Goal: Check status: Check status

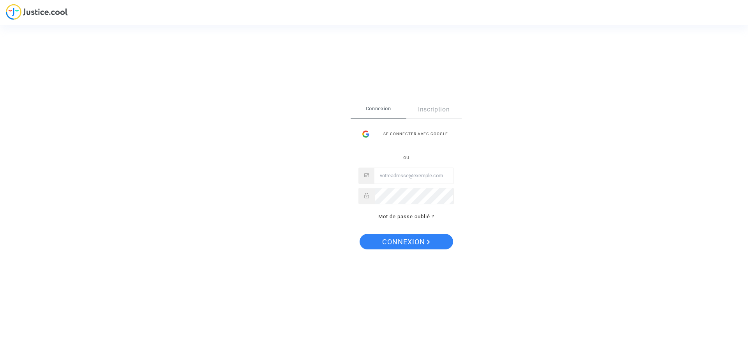
click at [421, 180] on input "Email" at bounding box center [413, 176] width 79 height 16
type input "andre.burlet@yahoo.fr"
click at [360, 234] on button "Connexion" at bounding box center [406, 242] width 93 height 16
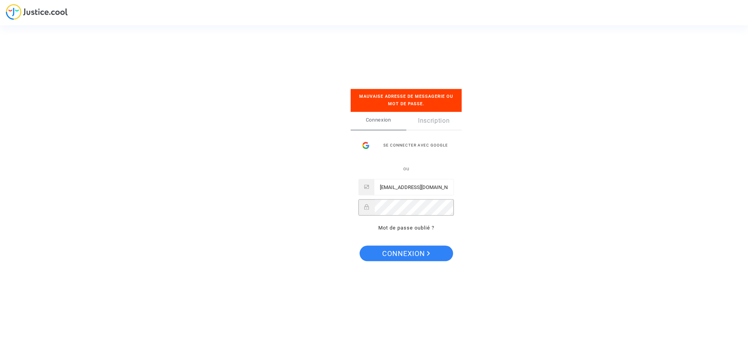
click at [347, 205] on div "Se connecter Mauvaise adresse de messagerie ou mot de passe. Connexion Inscript…" at bounding box center [374, 177] width 78 height 208
click at [360, 245] on button "Connexion" at bounding box center [406, 253] width 93 height 16
click at [423, 226] on link "Mot de passe oublié ?" at bounding box center [406, 228] width 56 height 6
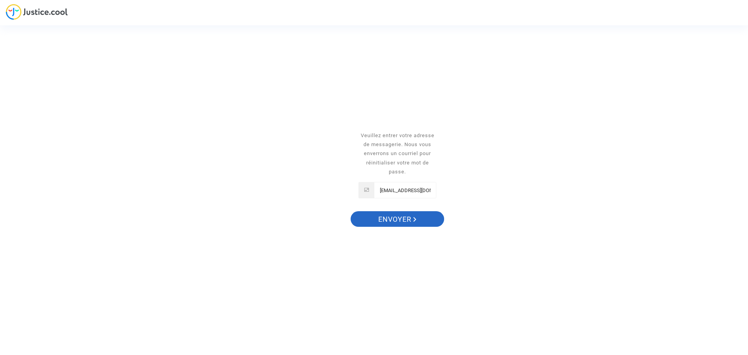
click at [399, 220] on span "Envoyer" at bounding box center [397, 219] width 38 height 16
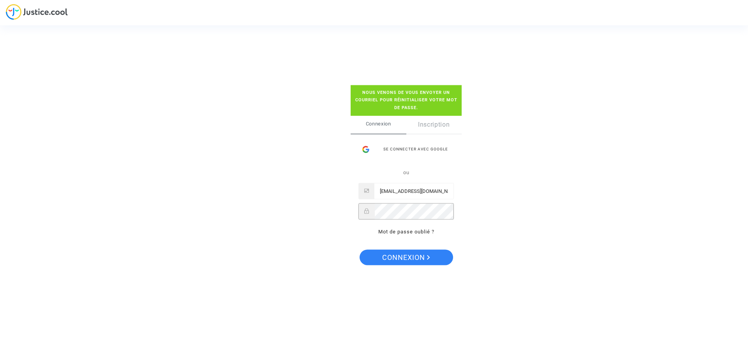
click at [360, 249] on button "Connexion" at bounding box center [406, 257] width 93 height 16
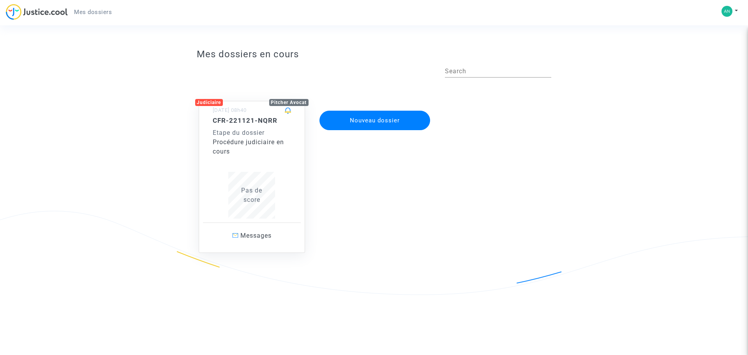
click at [238, 143] on div "Procédure judiciaire en cours" at bounding box center [252, 146] width 79 height 19
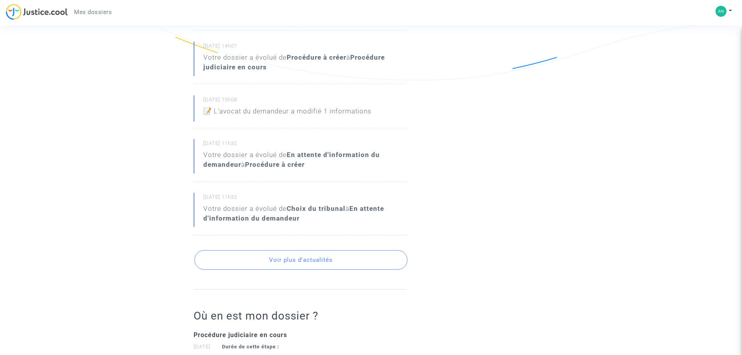
scroll to position [234, 0]
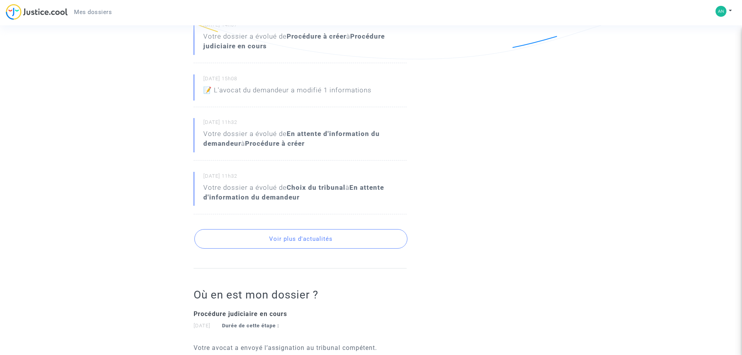
click at [321, 240] on button "Voir plus d'actualités" at bounding box center [300, 238] width 213 height 19
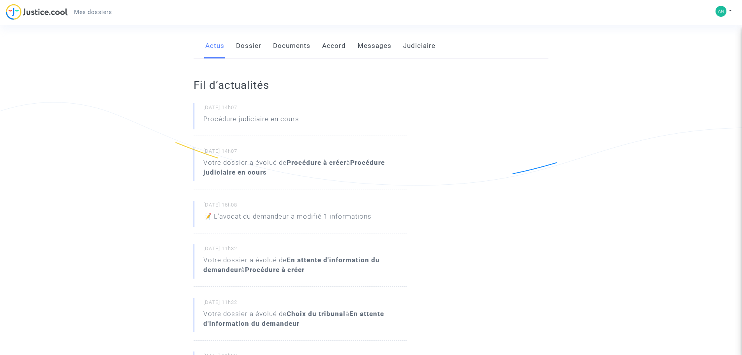
scroll to position [0, 0]
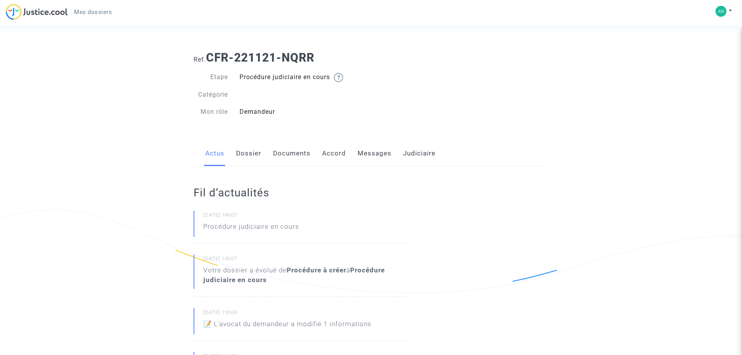
click at [293, 151] on link "Documents" at bounding box center [291, 154] width 37 height 26
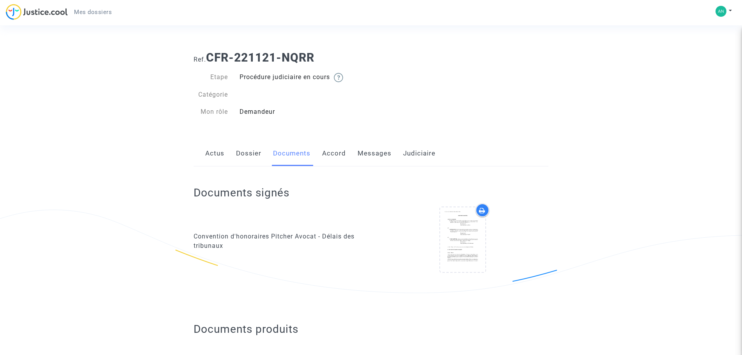
click at [251, 155] on link "Dossier" at bounding box center [248, 154] width 25 height 26
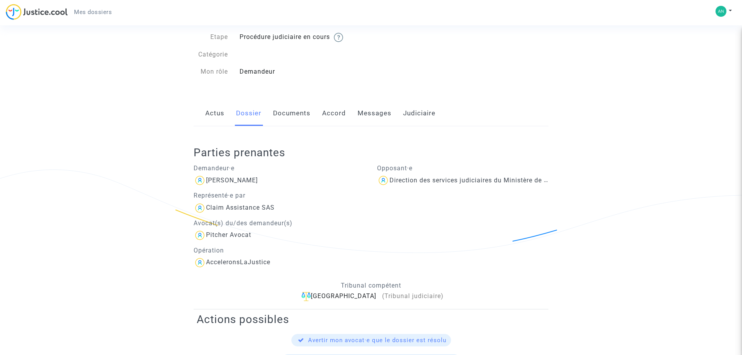
scroll to position [17, 0]
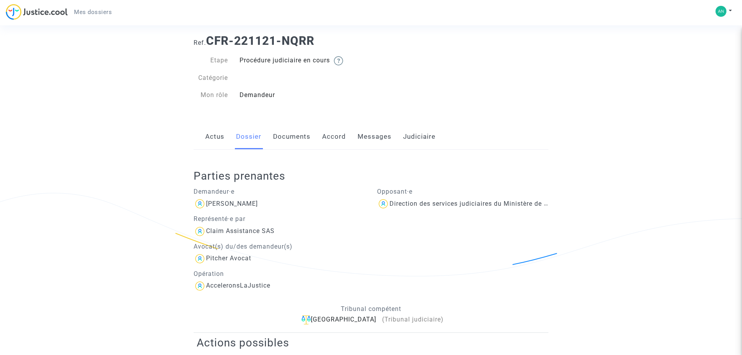
click at [296, 137] on link "Documents" at bounding box center [291, 137] width 37 height 26
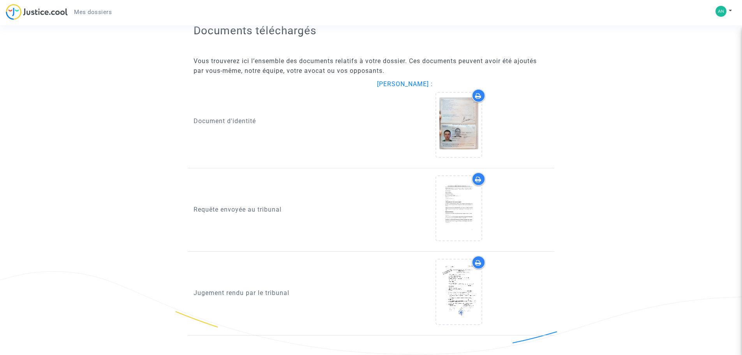
scroll to position [352, 0]
click at [462, 288] on icon at bounding box center [458, 291] width 25 height 25
click at [458, 290] on icon at bounding box center [458, 291] width 25 height 25
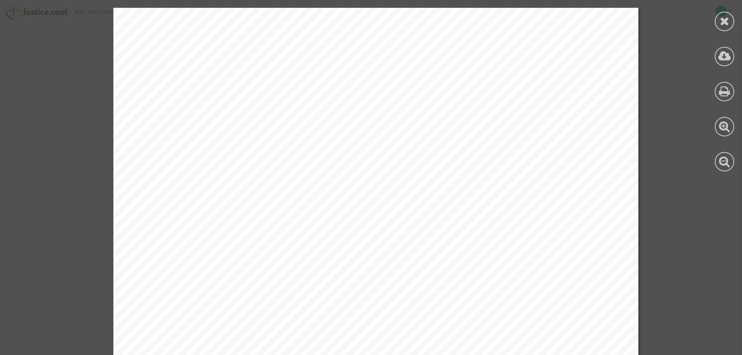
scroll to position [313, 0]
click at [727, 23] on icon at bounding box center [725, 21] width 10 height 12
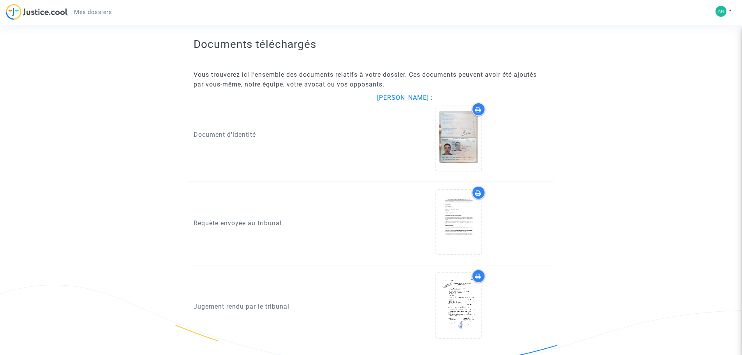
scroll to position [352, 0]
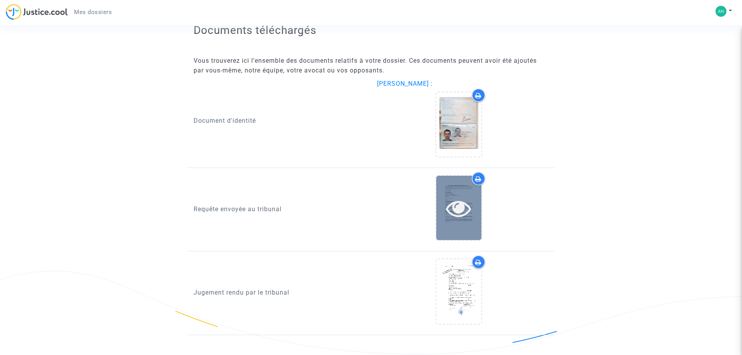
click at [465, 212] on icon at bounding box center [458, 208] width 25 height 25
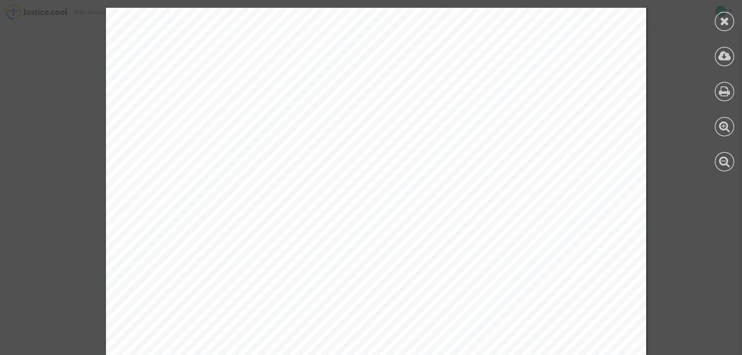
scroll to position [234, 0]
drag, startPoint x: 272, startPoint y: 292, endPoint x: 278, endPoint y: 313, distance: 22.1
click at [275, 317] on div "1 DECLARATION AU GREFFE DU TRIBUNAL D’INSTANCE DE NANTES Monsieur [PERSON_NAME]…" at bounding box center [376, 123] width 540 height 699
click at [267, 294] on span "La Défenderesse a rejeté la demande d’indemnisation, en violation des dispositi…" at bounding box center [369, 297] width 365 height 9
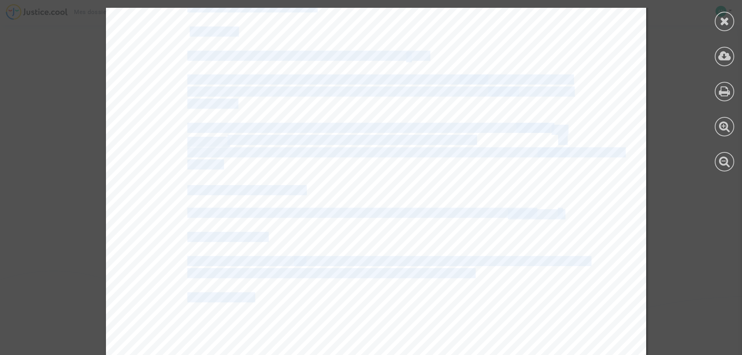
drag, startPoint x: 248, startPoint y: 293, endPoint x: 260, endPoint y: 332, distance: 40.9
click at [260, 332] on div "1 DECLARATION AU GREFFE DU TRIBUNAL D’INSTANCE DE NANTES Monsieur [PERSON_NAME]…" at bounding box center [376, 123] width 540 height 699
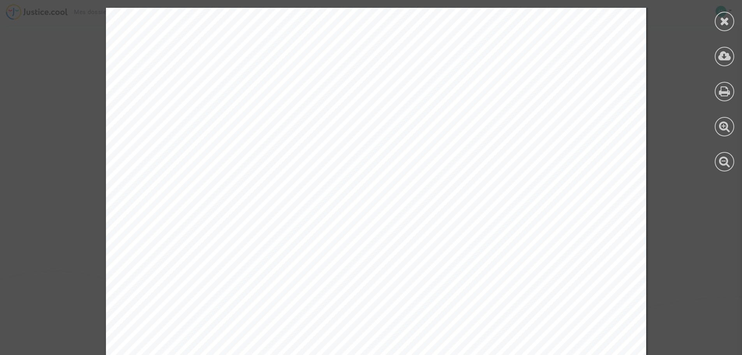
click at [295, 178] on span "La Défenderesse a rejeté la demande d’indemnisation, en violation des dispositi…" at bounding box center [369, 180] width 365 height 9
drag, startPoint x: 244, startPoint y: 196, endPoint x: 326, endPoint y: 204, distance: 82.6
click at [326, 204] on div "1 DECLARATION AU GREFFE DU TRIBUNAL D’INSTANCE DE NANTES Monsieur [PERSON_NAME]…" at bounding box center [376, 6] width 540 height 699
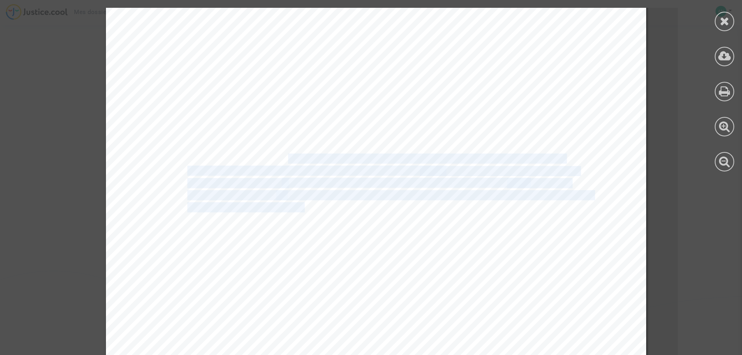
drag, startPoint x: 283, startPoint y: 156, endPoint x: 298, endPoint y: 208, distance: 54.7
click at [298, 208] on div "2 I. LES FAITS 1. Le Demandeur a effectué une réservation pour un trajet au dép…" at bounding box center [376, 164] width 540 height 699
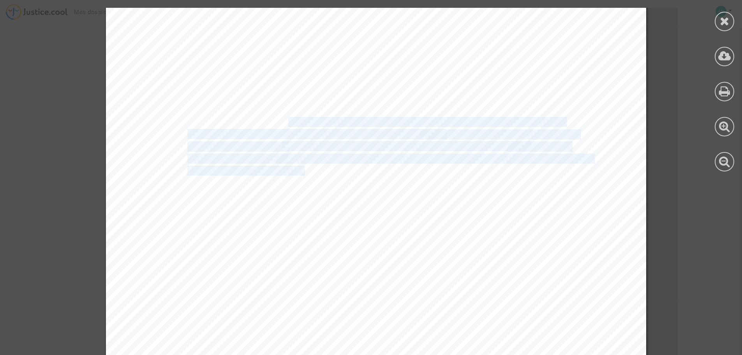
scroll to position [974, 0]
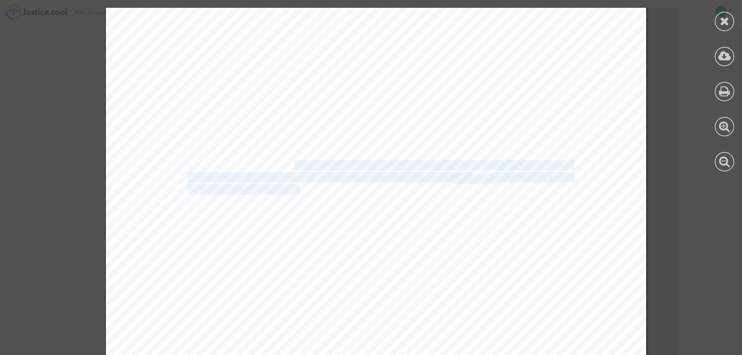
drag, startPoint x: 289, startPoint y: 169, endPoint x: 292, endPoint y: 194, distance: 24.8
click at [292, 194] on div "2 I. LES FAITS 1. Le Demandeur a effectué une réservation pour un trajet au dép…" at bounding box center [376, 86] width 540 height 699
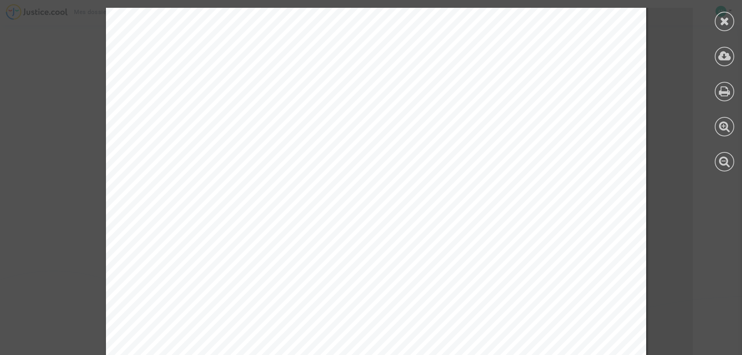
scroll to position [1597, 0]
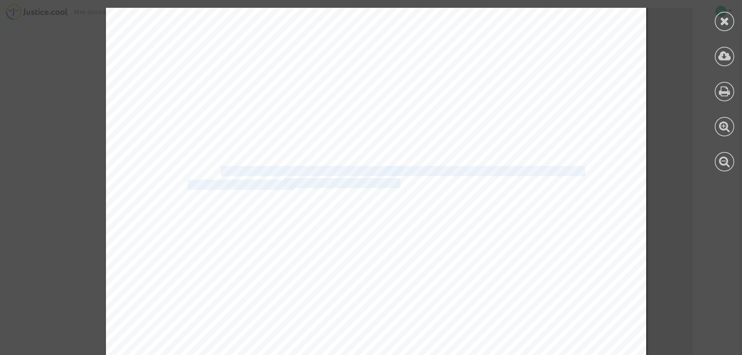
drag, startPoint x: 226, startPoint y: 173, endPoint x: 394, endPoint y: 185, distance: 168.7
click at [394, 185] on div "3 L’application de ce règlement à la présente espèce ne saurait donc être conte…" at bounding box center [376, 166] width 540 height 699
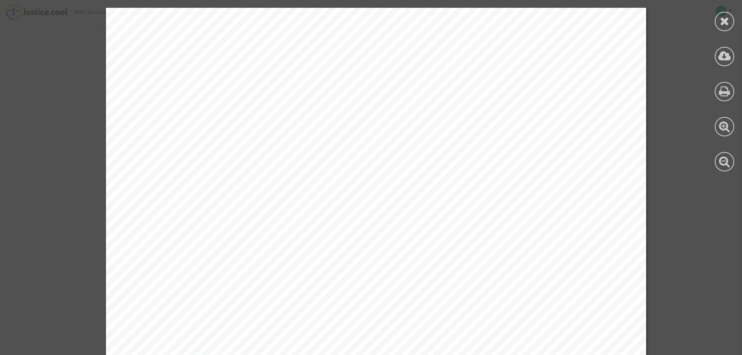
scroll to position [2376, 0]
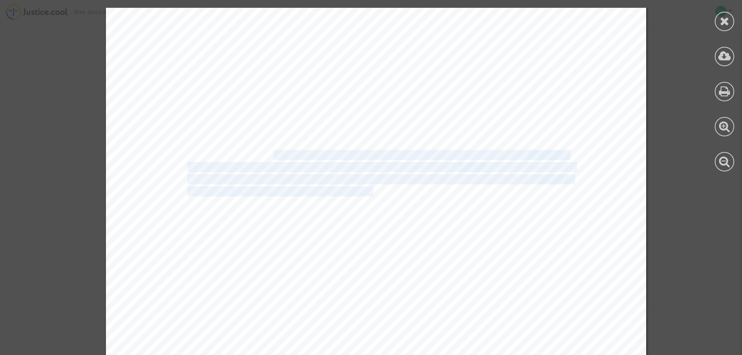
drag, startPoint x: 267, startPoint y: 153, endPoint x: 369, endPoint y: 194, distance: 109.9
click at [369, 194] on div "4 Easy Jet. La société avait elle-même revendiqué la compétence de ce Tribunal,…" at bounding box center [376, 90] width 540 height 699
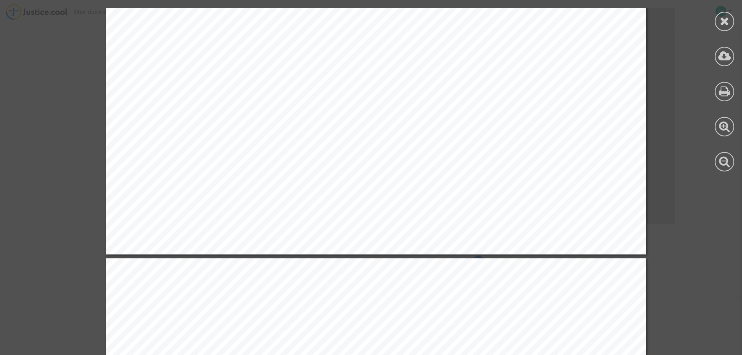
scroll to position [3272, 0]
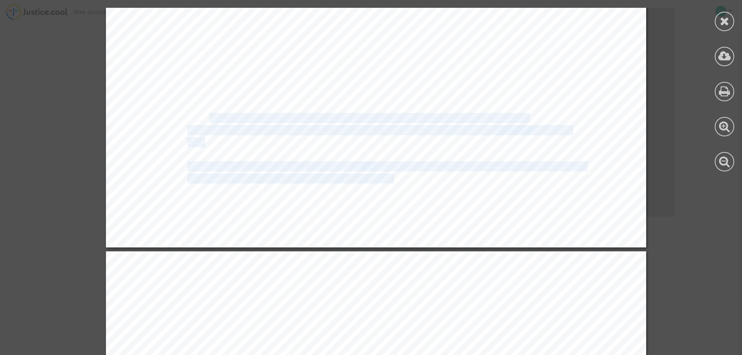
drag, startPoint x: 202, startPoint y: 120, endPoint x: 390, endPoint y: 175, distance: 196.1
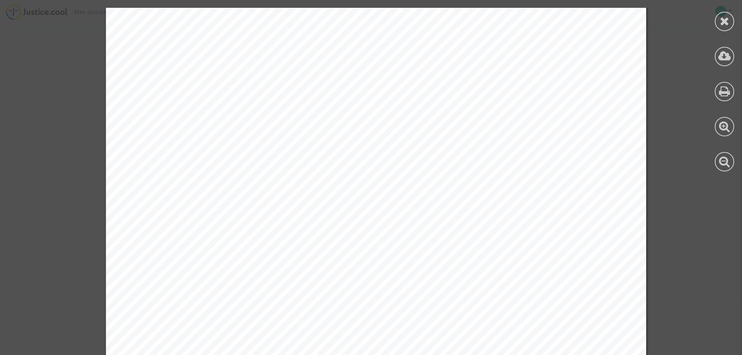
scroll to position [6466, 0]
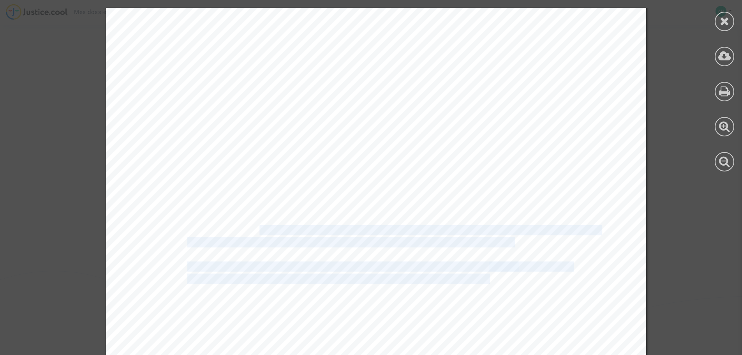
drag, startPoint x: 252, startPoint y: 231, endPoint x: 485, endPoint y: 277, distance: 237.0
click at [485, 277] on div "10 sur le fond de celle-ci afin que le juge la dise bien ou mal fondée. Pour l'…" at bounding box center [376, 219] width 540 height 699
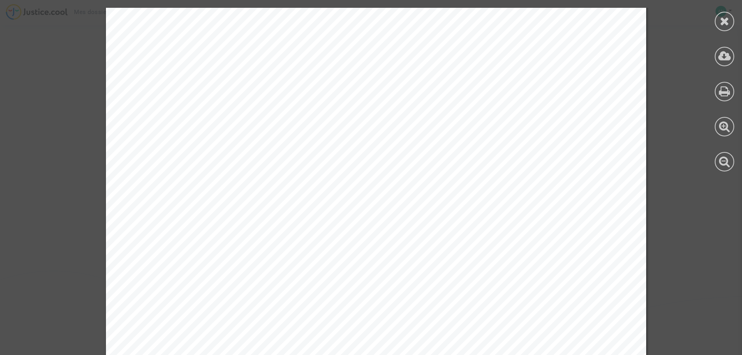
click at [463, 259] on div "10 sur le fond de celle-ci afin que le juge la dise bien ou mal fondée. Pour l'…" at bounding box center [376, 219] width 540 height 699
click at [724, 25] on icon at bounding box center [725, 21] width 10 height 12
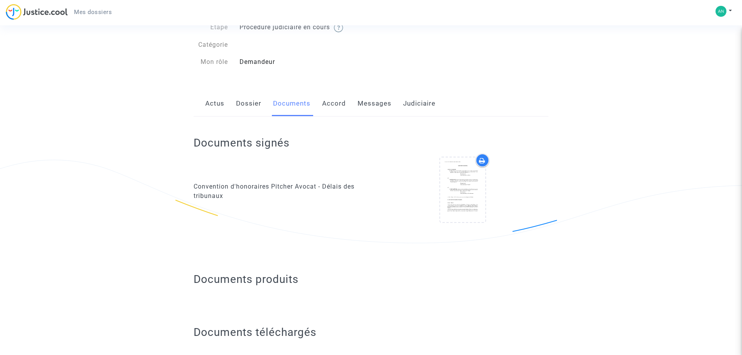
scroll to position [0, 0]
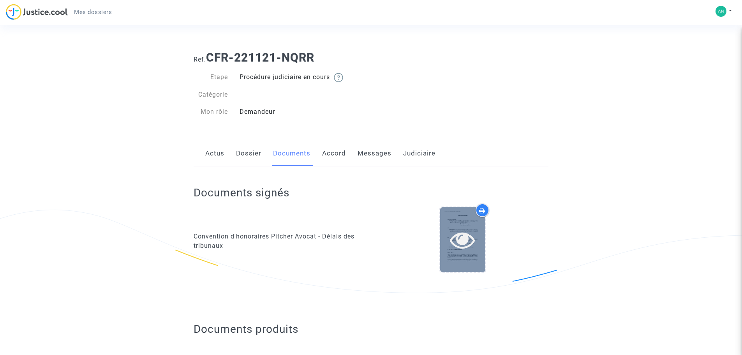
click at [464, 233] on icon at bounding box center [462, 239] width 25 height 25
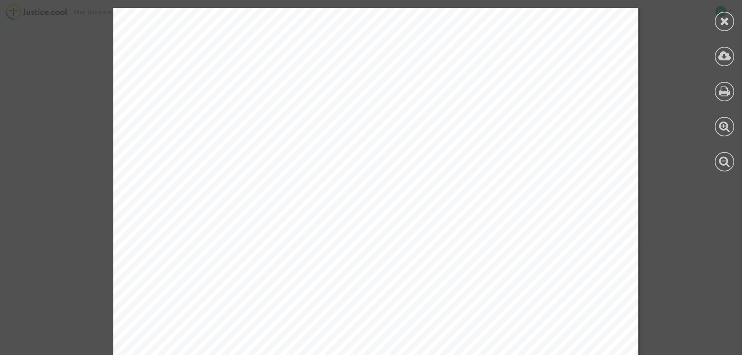
scroll to position [1130, 0]
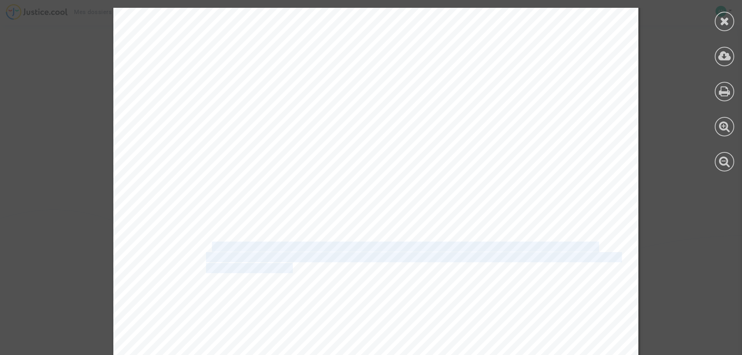
drag, startPoint x: 206, startPoint y: 245, endPoint x: 287, endPoint y: 271, distance: 85.2
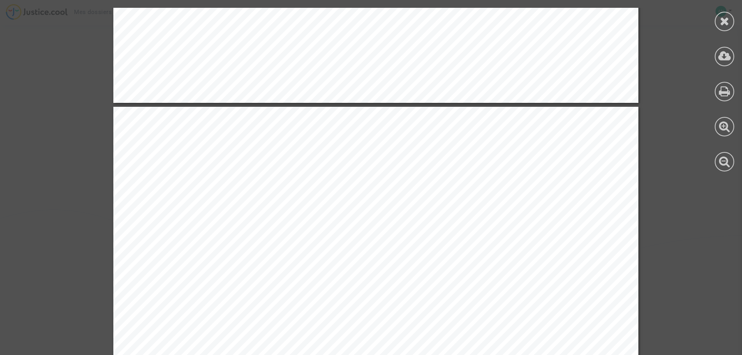
scroll to position [1402, 0]
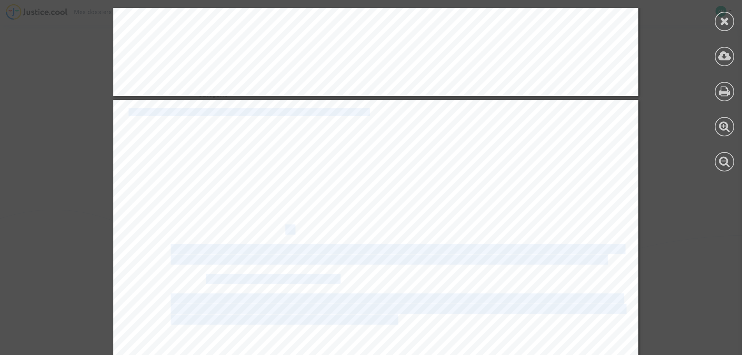
drag, startPoint x: 164, startPoint y: 196, endPoint x: 279, endPoint y: 232, distance: 120.3
click at [279, 232] on span "jugement ou à un accord)." at bounding box center [232, 229] width 122 height 9
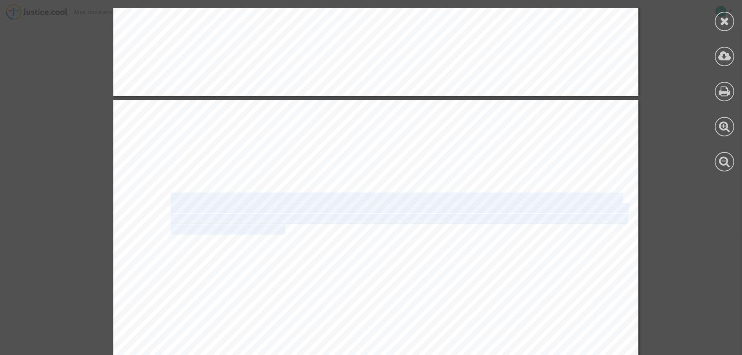
drag, startPoint x: 167, startPoint y: 196, endPoint x: 280, endPoint y: 226, distance: 116.9
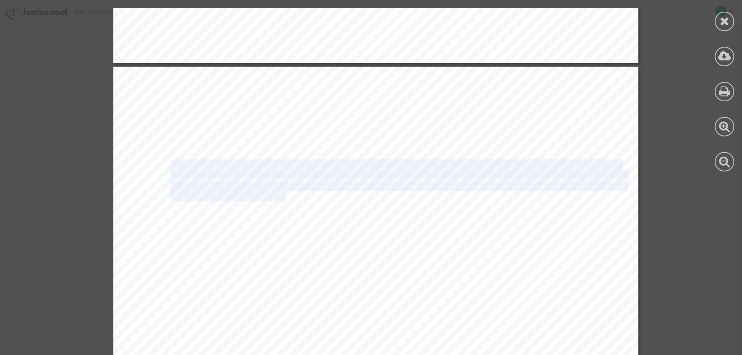
scroll to position [1480, 0]
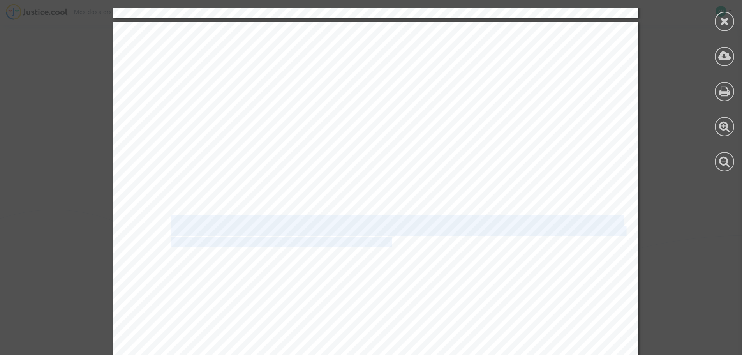
drag, startPoint x: 167, startPoint y: 222, endPoint x: 385, endPoint y: 242, distance: 219.5
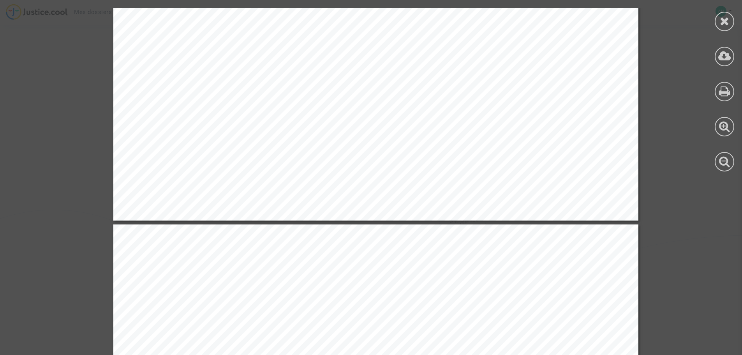
scroll to position [1208, 0]
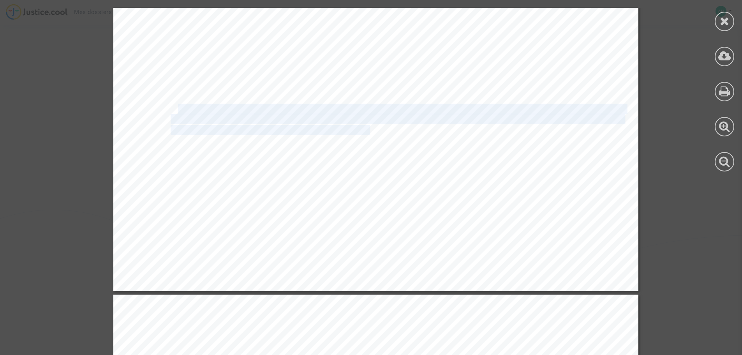
drag, startPoint x: 173, startPoint y: 111, endPoint x: 367, endPoint y: 132, distance: 195.2
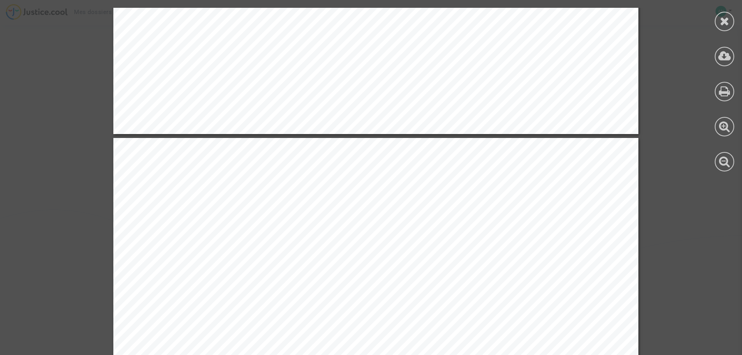
scroll to position [1402, 0]
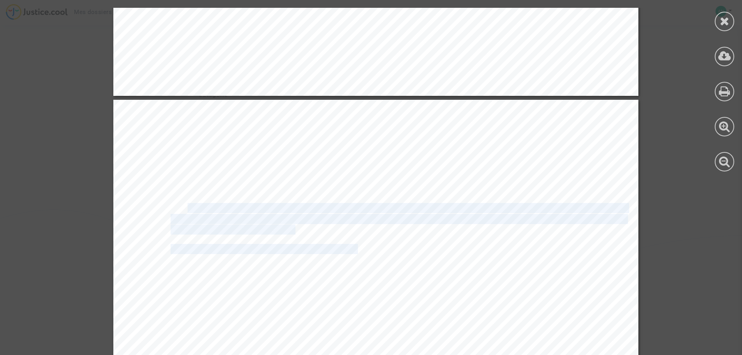
drag, startPoint x: 183, startPoint y: 206, endPoint x: 351, endPoint y: 254, distance: 174.6
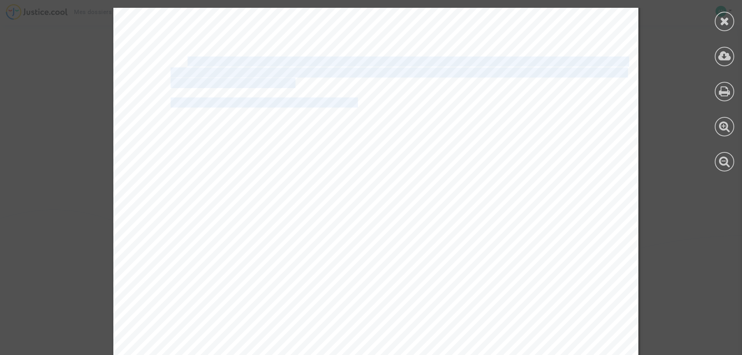
scroll to position [1597, 0]
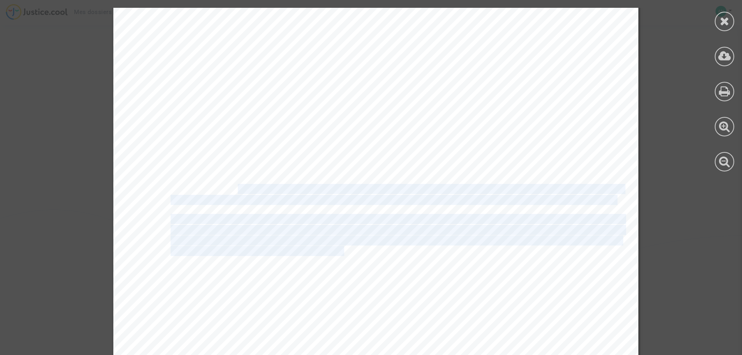
drag, startPoint x: 234, startPoint y: 190, endPoint x: 339, endPoint y: 250, distance: 121.5
click at [339, 250] on div "accepte d’ores et déjà que l’Avocat poursuive la procédure aux fins de paiement…" at bounding box center [375, 276] width 525 height 743
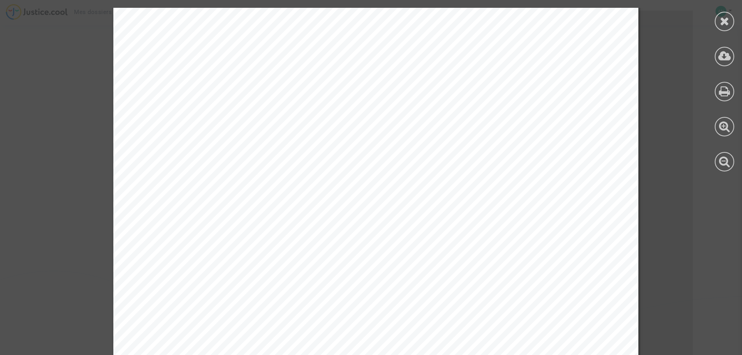
scroll to position [0, 0]
click at [730, 23] on div at bounding box center [724, 21] width 19 height 19
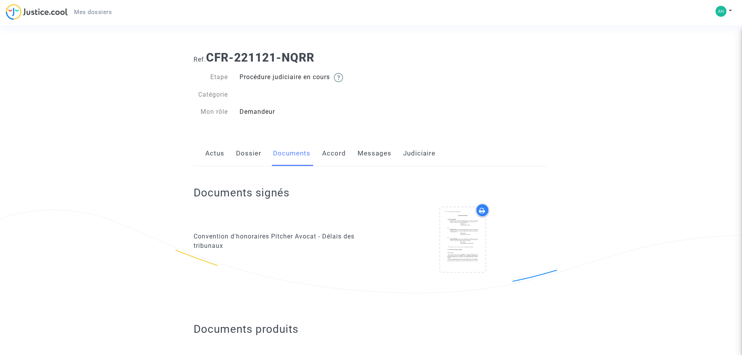
click at [335, 153] on link "Accord" at bounding box center [334, 154] width 24 height 26
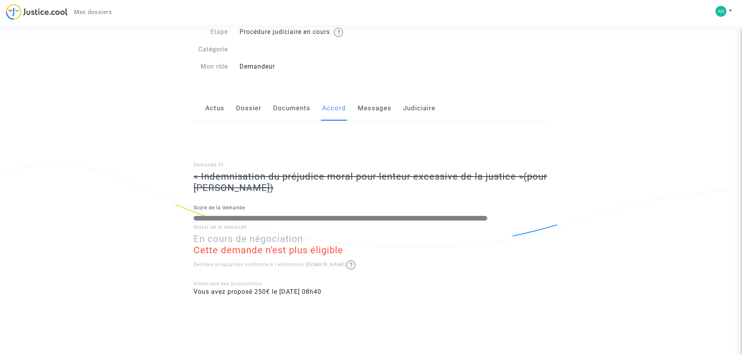
scroll to position [57, 0]
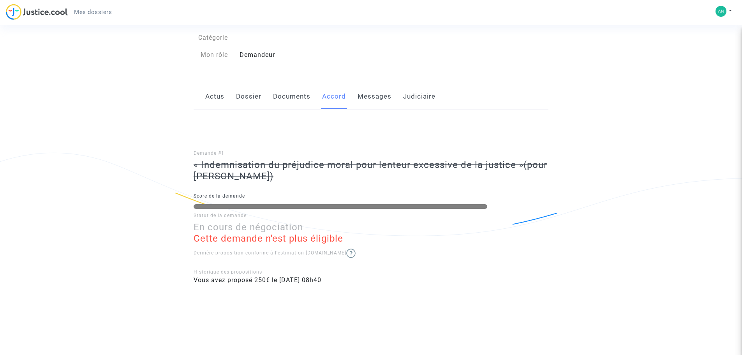
click at [374, 97] on link "Messages" at bounding box center [375, 97] width 34 height 26
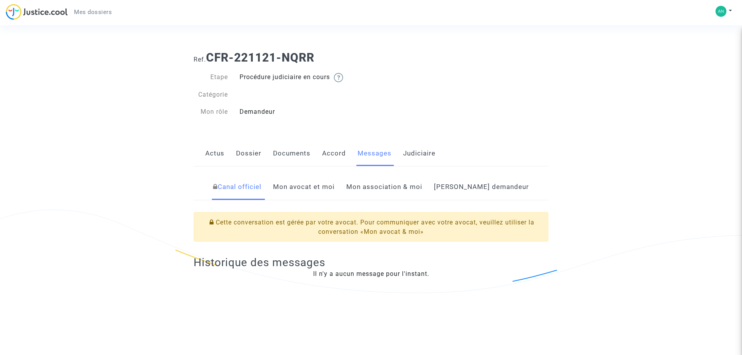
click at [333, 153] on link "Accord" at bounding box center [334, 154] width 24 height 26
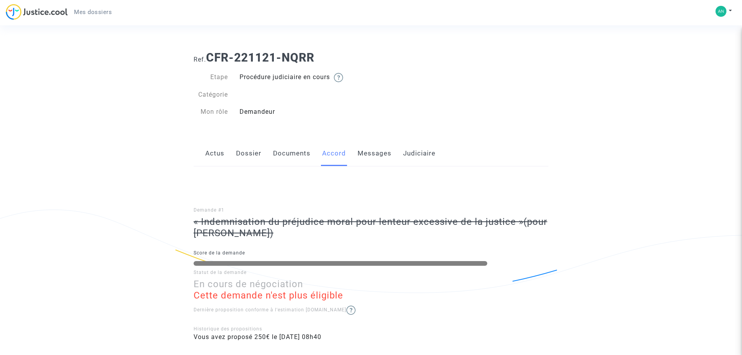
click at [425, 150] on link "Judiciaire" at bounding box center [419, 154] width 32 height 26
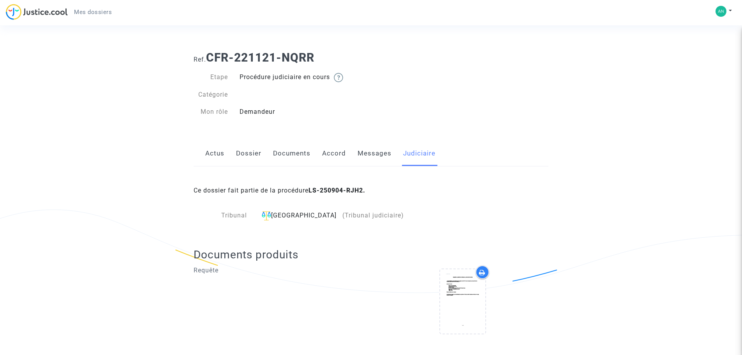
click at [215, 153] on link "Actus" at bounding box center [214, 154] width 19 height 26
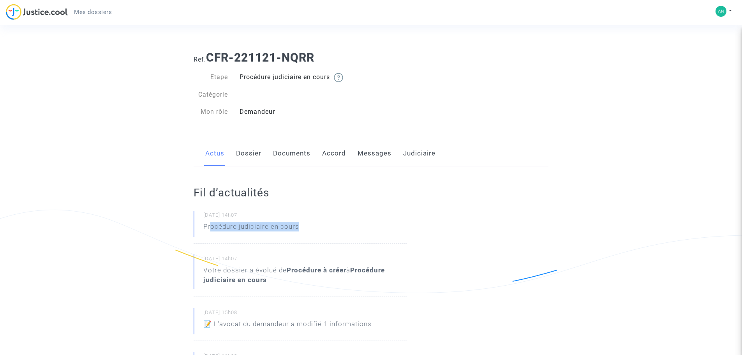
drag, startPoint x: 308, startPoint y: 225, endPoint x: 211, endPoint y: 227, distance: 97.0
click at [211, 227] on div "[DATE] 14h07 Procédure judiciaire en cours" at bounding box center [300, 227] width 213 height 33
click at [434, 148] on link "Judiciaire" at bounding box center [419, 154] width 32 height 26
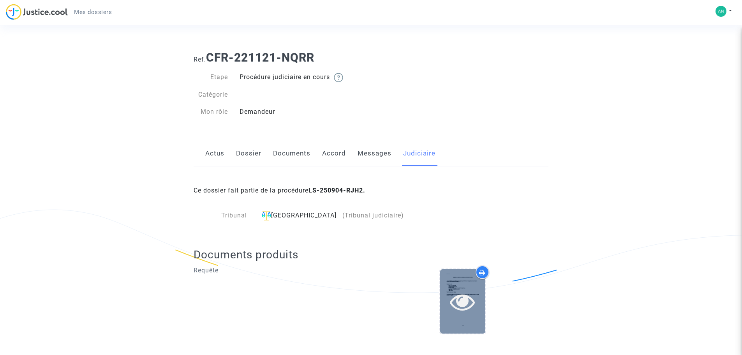
click at [460, 286] on div at bounding box center [462, 301] width 45 height 64
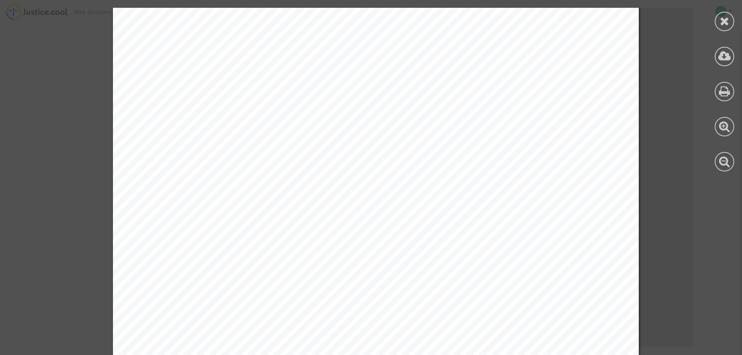
scroll to position [1130, 0]
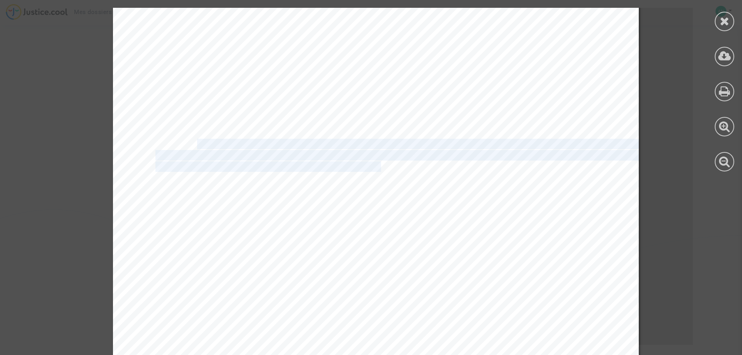
drag, startPoint x: 196, startPoint y: 148, endPoint x: 377, endPoint y: 169, distance: 182.4
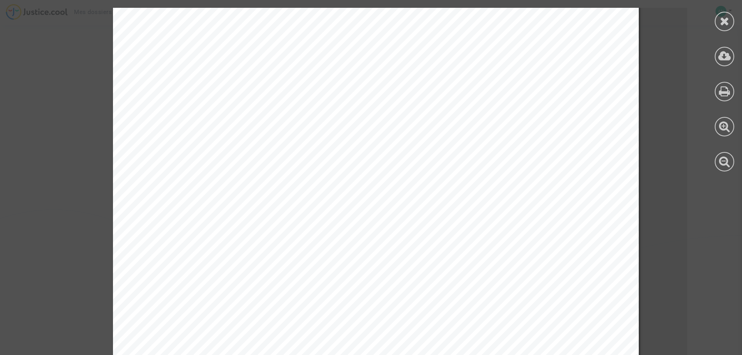
scroll to position [2610, 0]
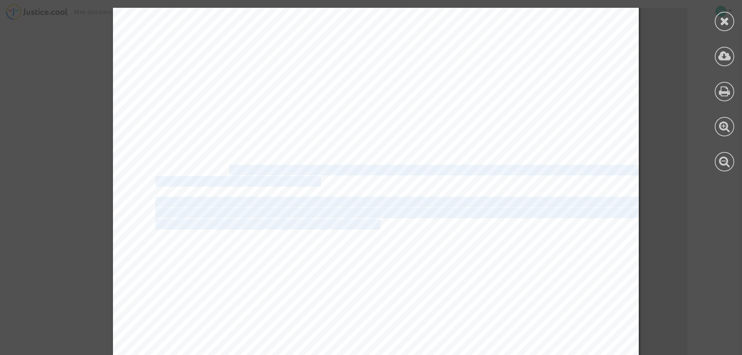
drag, startPoint x: 222, startPoint y: 172, endPoint x: 374, endPoint y: 223, distance: 160.1
click at [374, 223] on div "II. DISCUSSION Le présent litige est soumis à l’application du Code de l’organi…" at bounding box center [376, 10] width 526 height 743
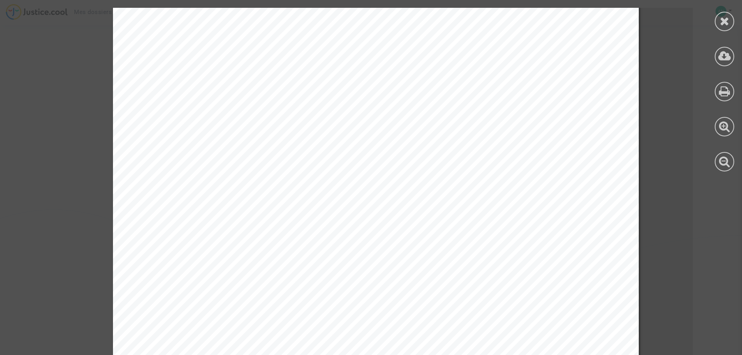
scroll to position [6193, 0]
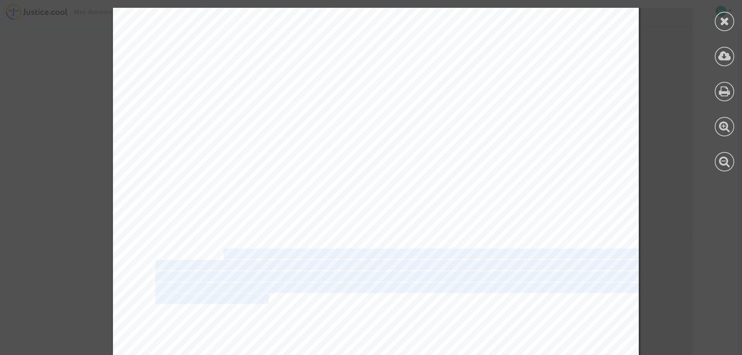
drag, startPoint x: 219, startPoint y: 254, endPoint x: 264, endPoint y: 295, distance: 61.8
click at [264, 295] on div "L’agent judiciaire du Trésor ne rapporte pas la preuve que des mesures particul…" at bounding box center [376, 162] width 526 height 743
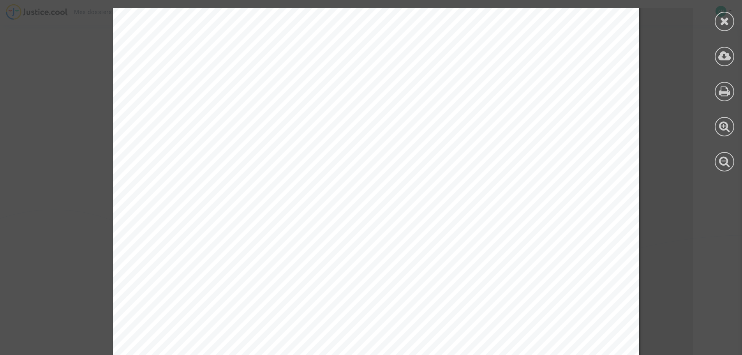
scroll to position [6933, 0]
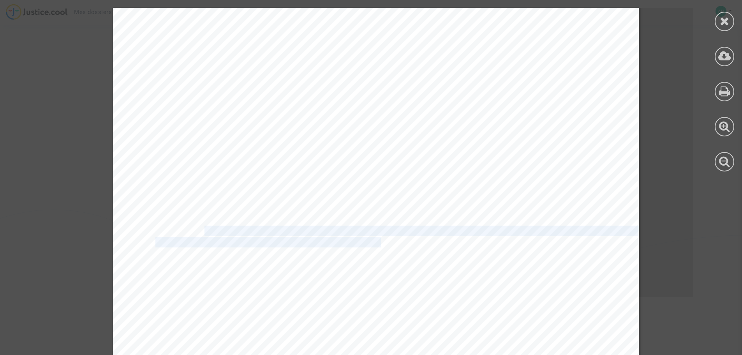
drag, startPoint x: 198, startPoint y: 234, endPoint x: 374, endPoint y: 240, distance: 175.8
click at [374, 240] on div "Il est question ici pour les demandeurs d’obtenir réparation de la manière dont…" at bounding box center [376, 169] width 526 height 743
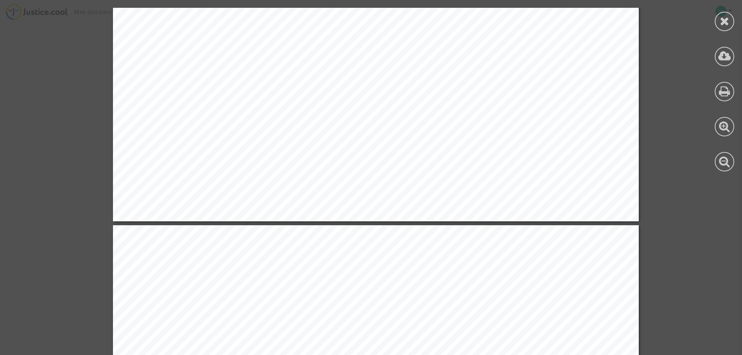
scroll to position [7868, 0]
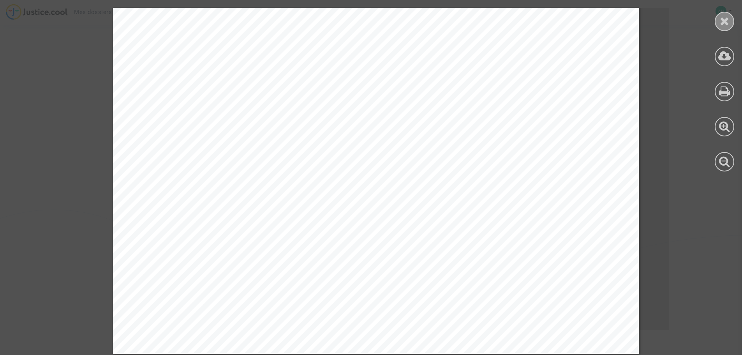
click at [721, 21] on icon at bounding box center [725, 21] width 10 height 12
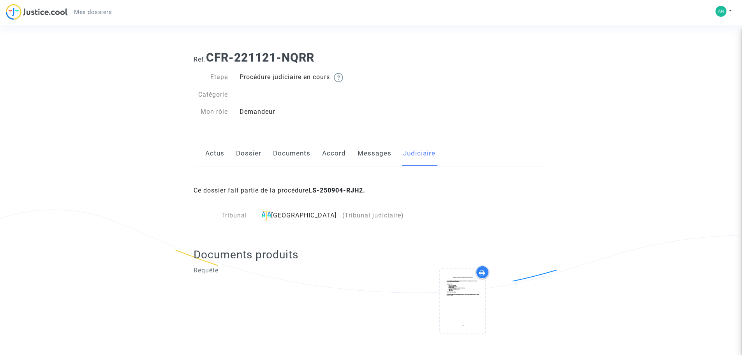
click at [249, 151] on link "Dossier" at bounding box center [248, 154] width 25 height 26
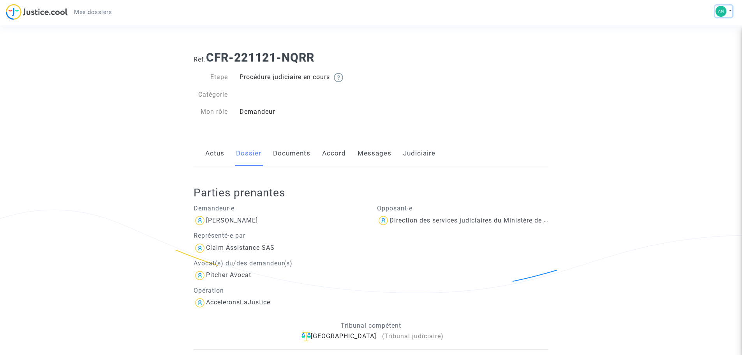
click at [729, 9] on button at bounding box center [723, 11] width 17 height 12
click at [699, 53] on link "Déconnexion" at bounding box center [701, 52] width 62 height 12
